Goal: Information Seeking & Learning: Learn about a topic

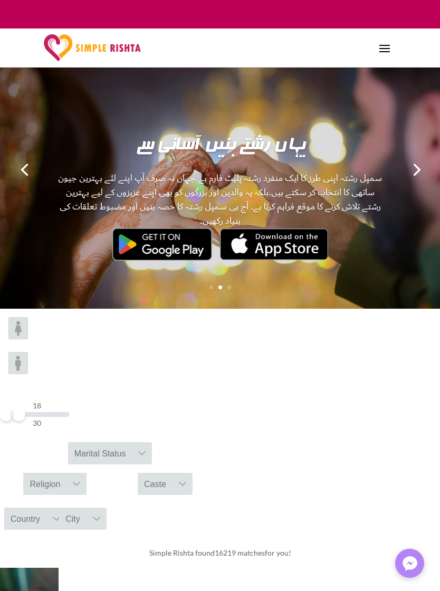
click at [66, 473] on div "Religion" at bounding box center [44, 484] width 43 height 22
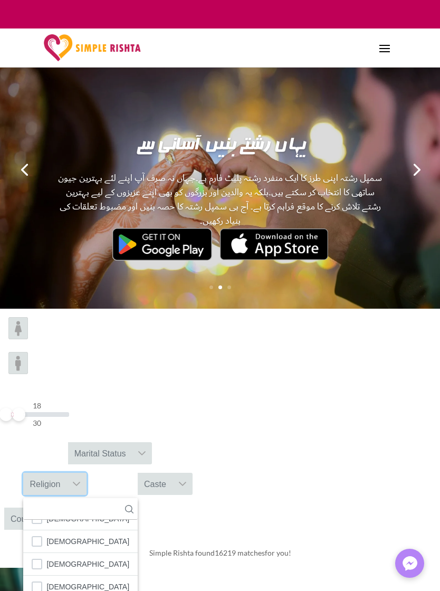
scroll to position [62, 0]
click at [85, 580] on span "[DEMOGRAPHIC_DATA]" at bounding box center [87, 587] width 83 height 14
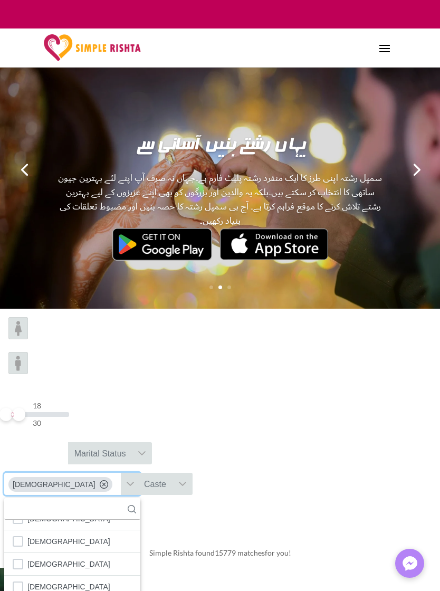
click at [173, 473] on div "Caste" at bounding box center [155, 484] width 35 height 22
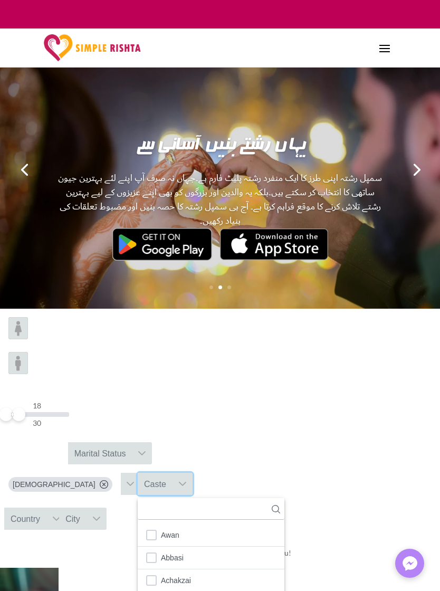
scroll to position [11, 2]
click at [173, 473] on div "Caste" at bounding box center [155, 484] width 35 height 22
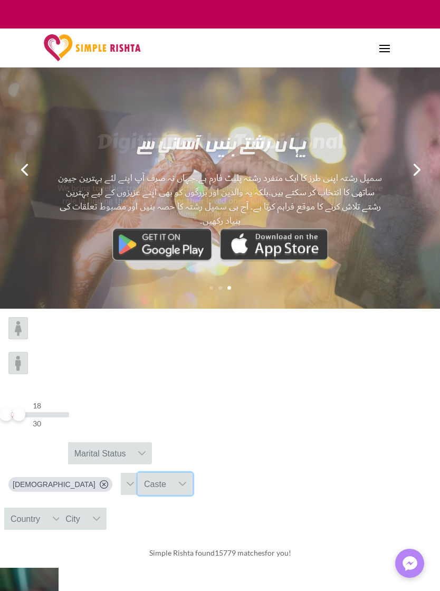
click at [173, 473] on div "Caste" at bounding box center [155, 484] width 35 height 22
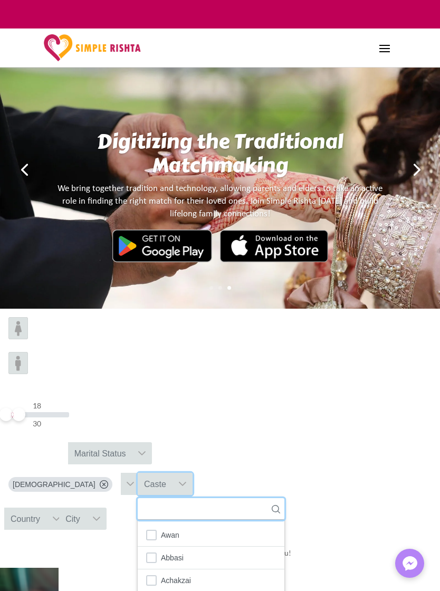
click at [284, 498] on input "text" at bounding box center [211, 509] width 147 height 22
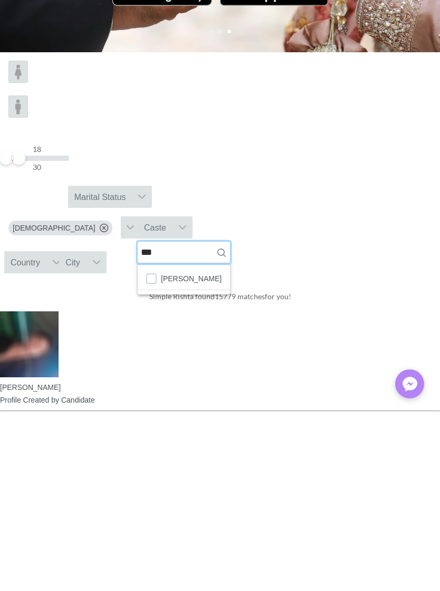
type input "***"
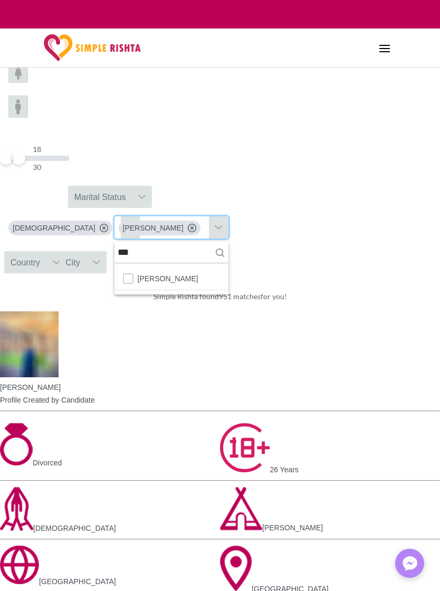
click at [390, 290] on div "Simple Rishta found 951 matches for you!" at bounding box center [220, 297] width 440 height 30
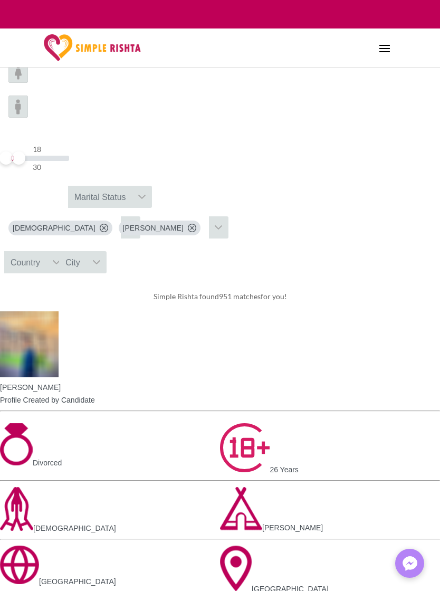
click at [46, 251] on div "Country" at bounding box center [25, 262] width 42 height 22
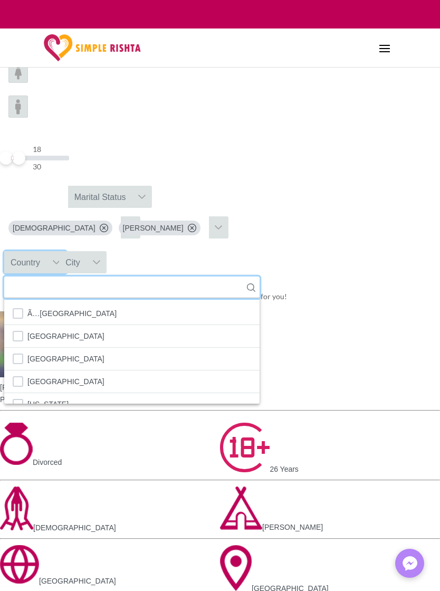
click at [198, 277] on input "text" at bounding box center [131, 288] width 255 height 22
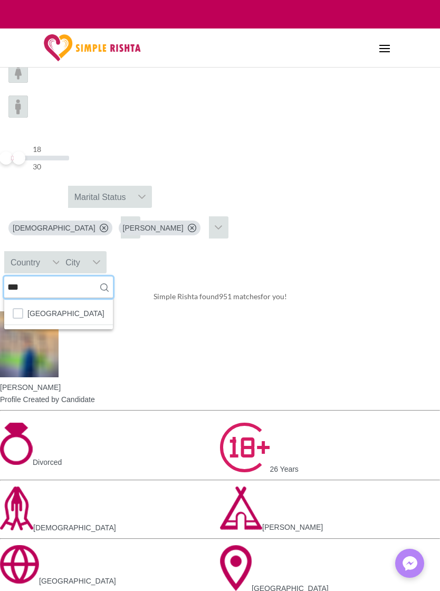
type input "***"
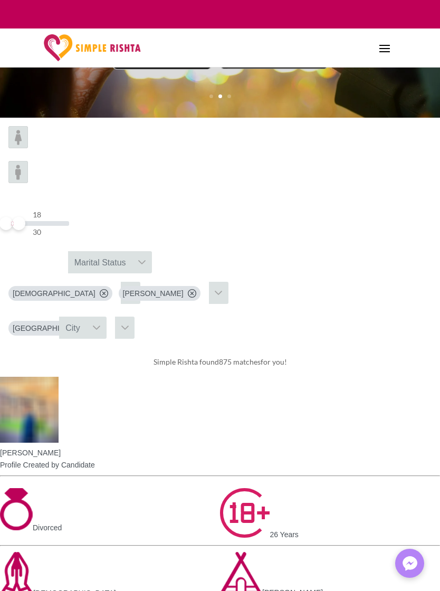
scroll to position [190, 0]
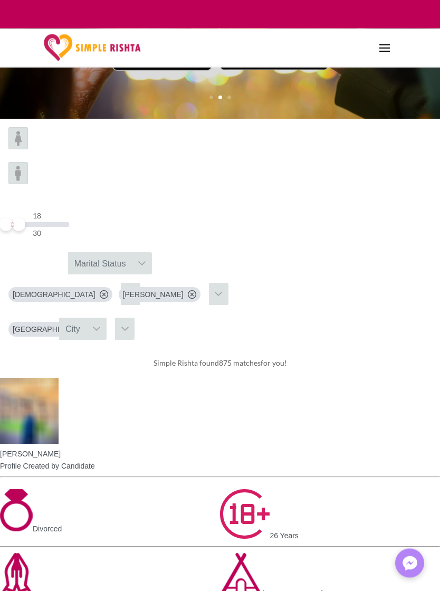
click at [28, 140] on img at bounding box center [18, 139] width 20 height 22
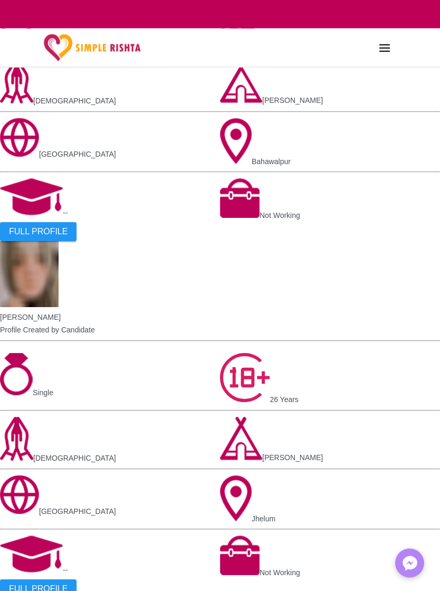
scroll to position [967, 0]
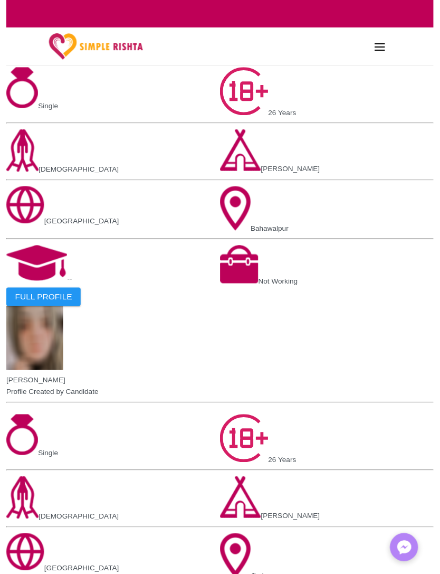
scroll to position [950, 0]
